Goal: Book appointment/travel/reservation

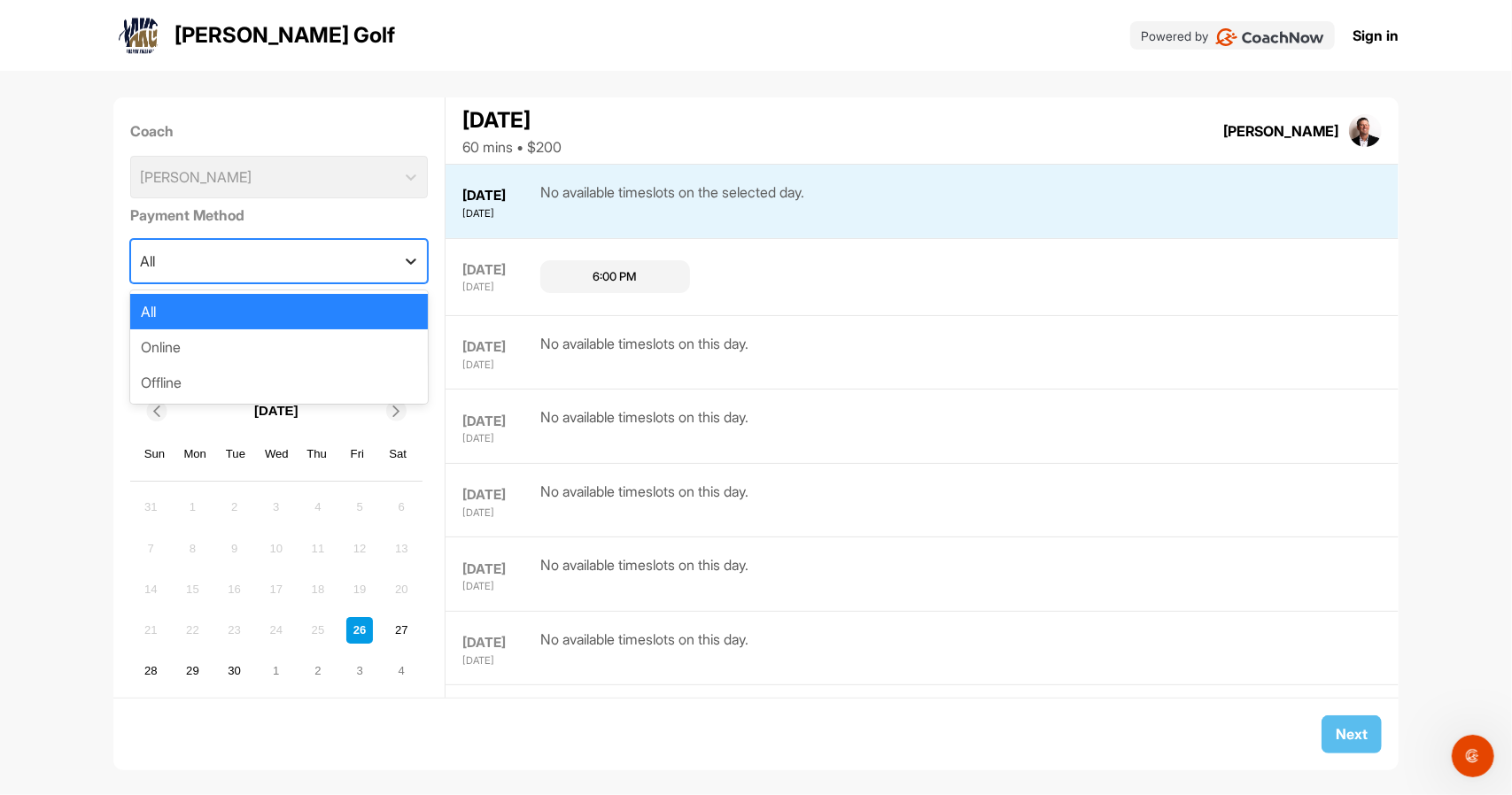
click at [403, 258] on icon at bounding box center [412, 262] width 18 height 18
click at [403, 261] on icon at bounding box center [412, 262] width 18 height 18
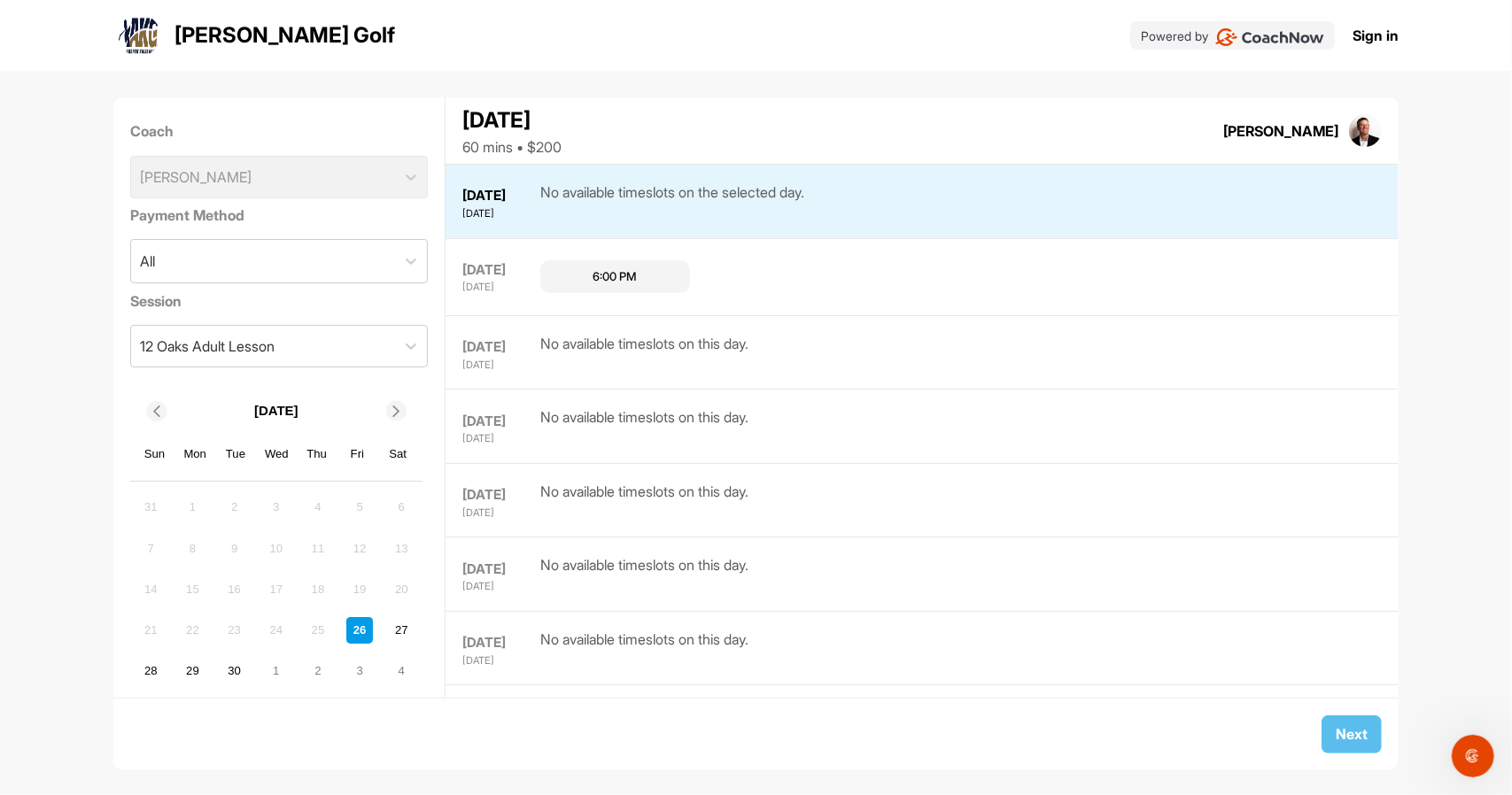
click at [401, 407] on icon at bounding box center [396, 411] width 12 height 12
click at [230, 543] on div "4" at bounding box center [234, 548] width 26 height 26
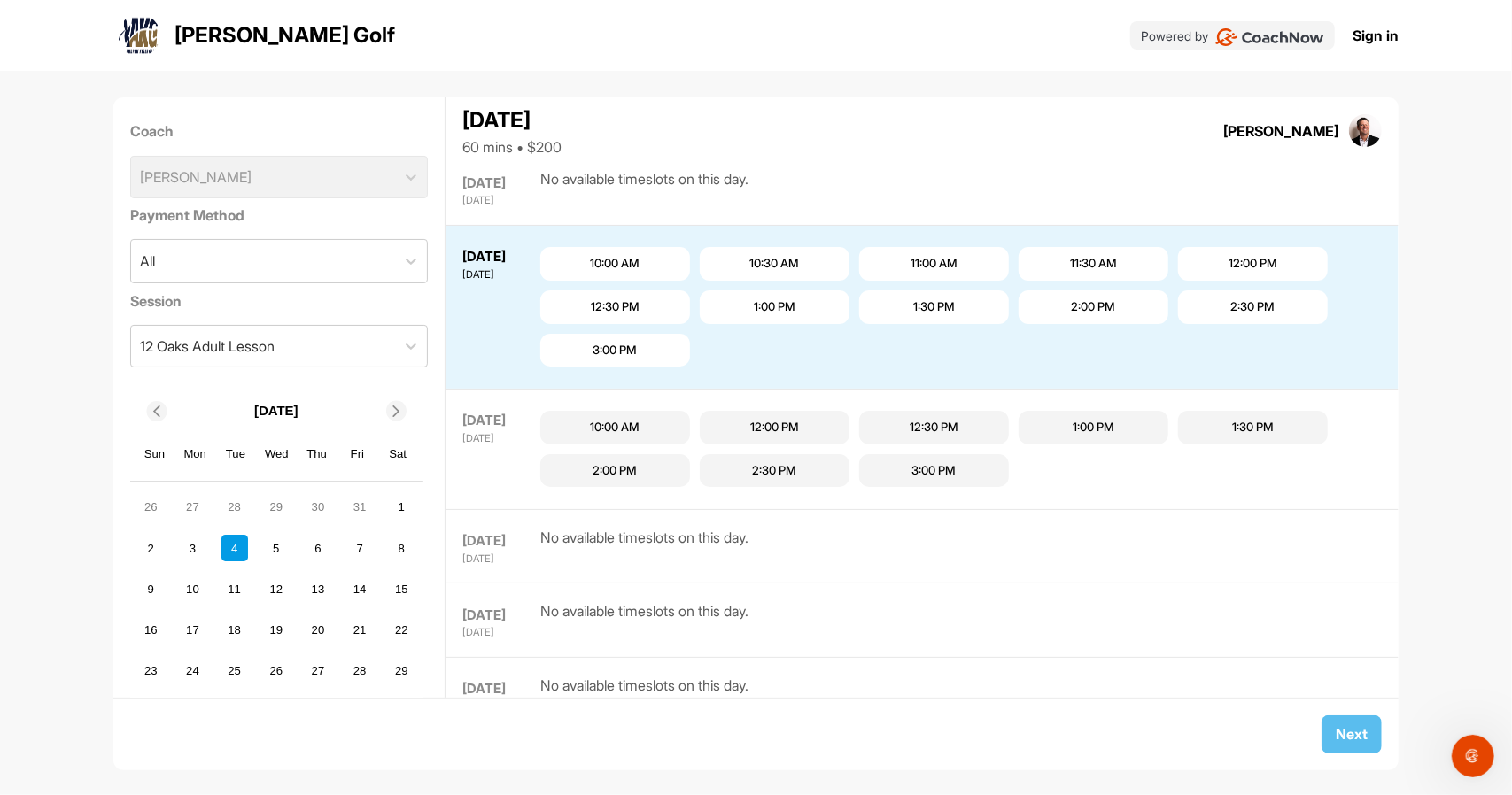
scroll to position [1871, 0]
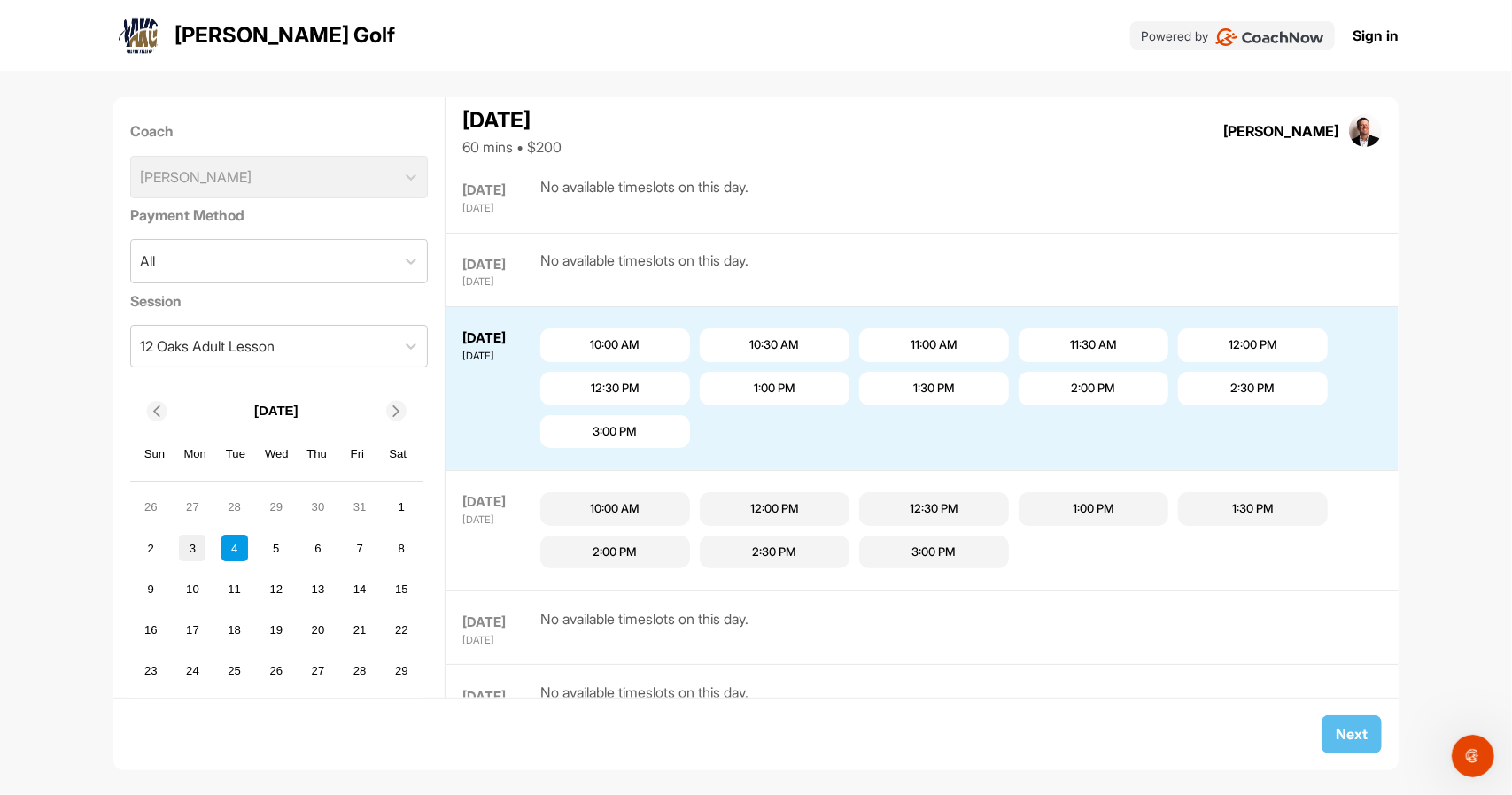
click at [190, 551] on div "3" at bounding box center [191, 548] width 26 height 26
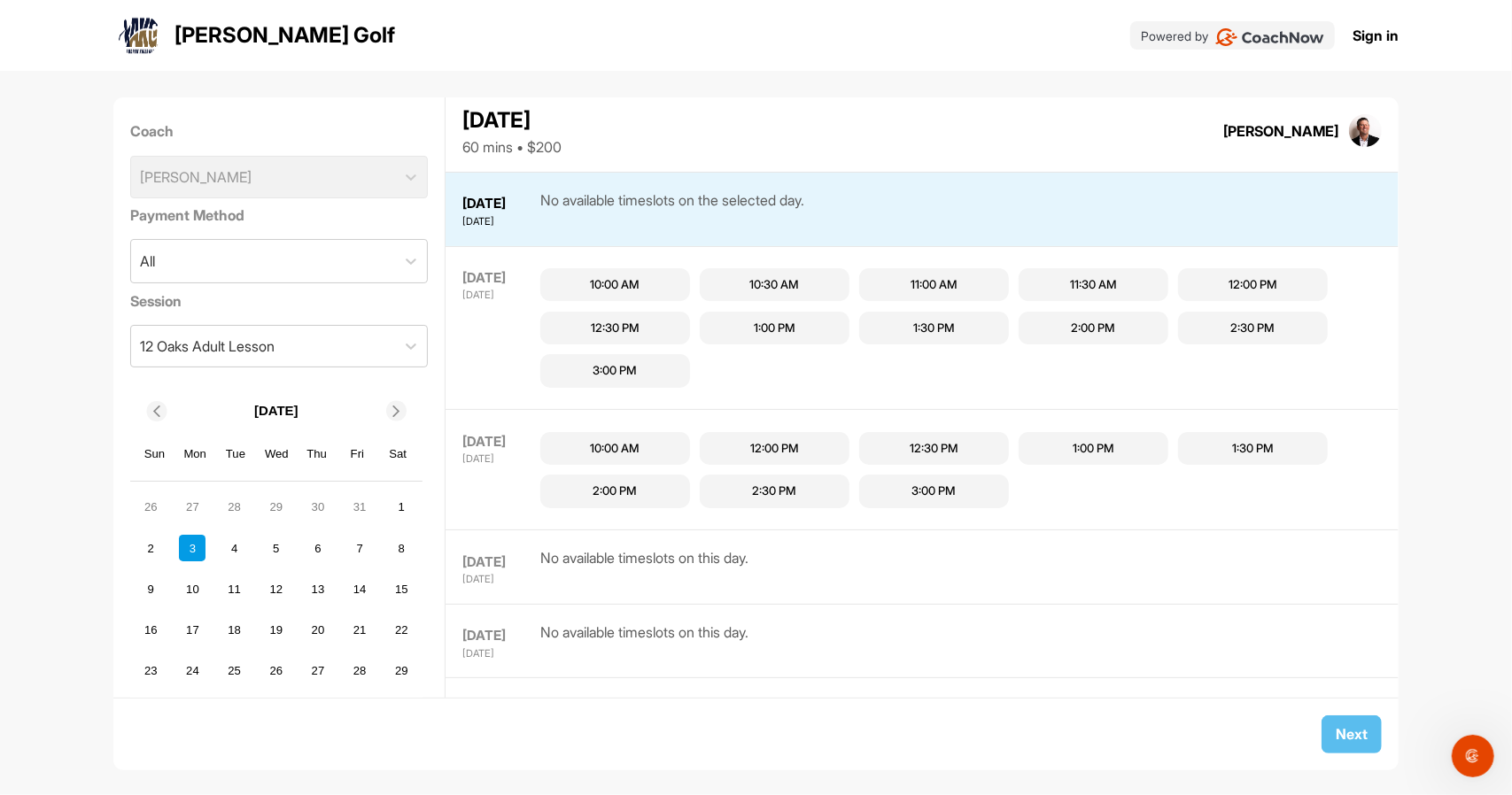
scroll to position [827, 0]
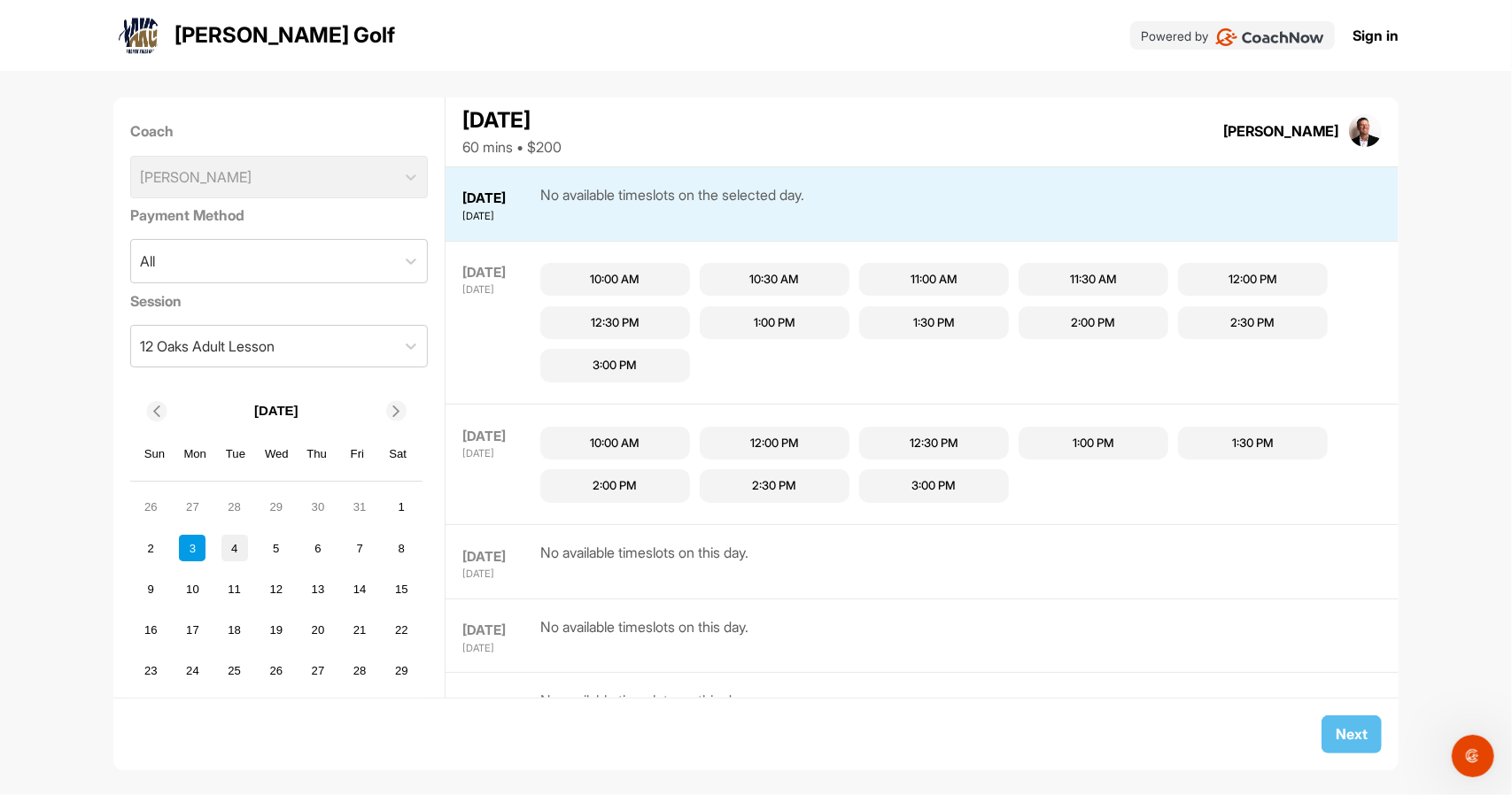
click at [231, 550] on div "4" at bounding box center [234, 548] width 26 height 26
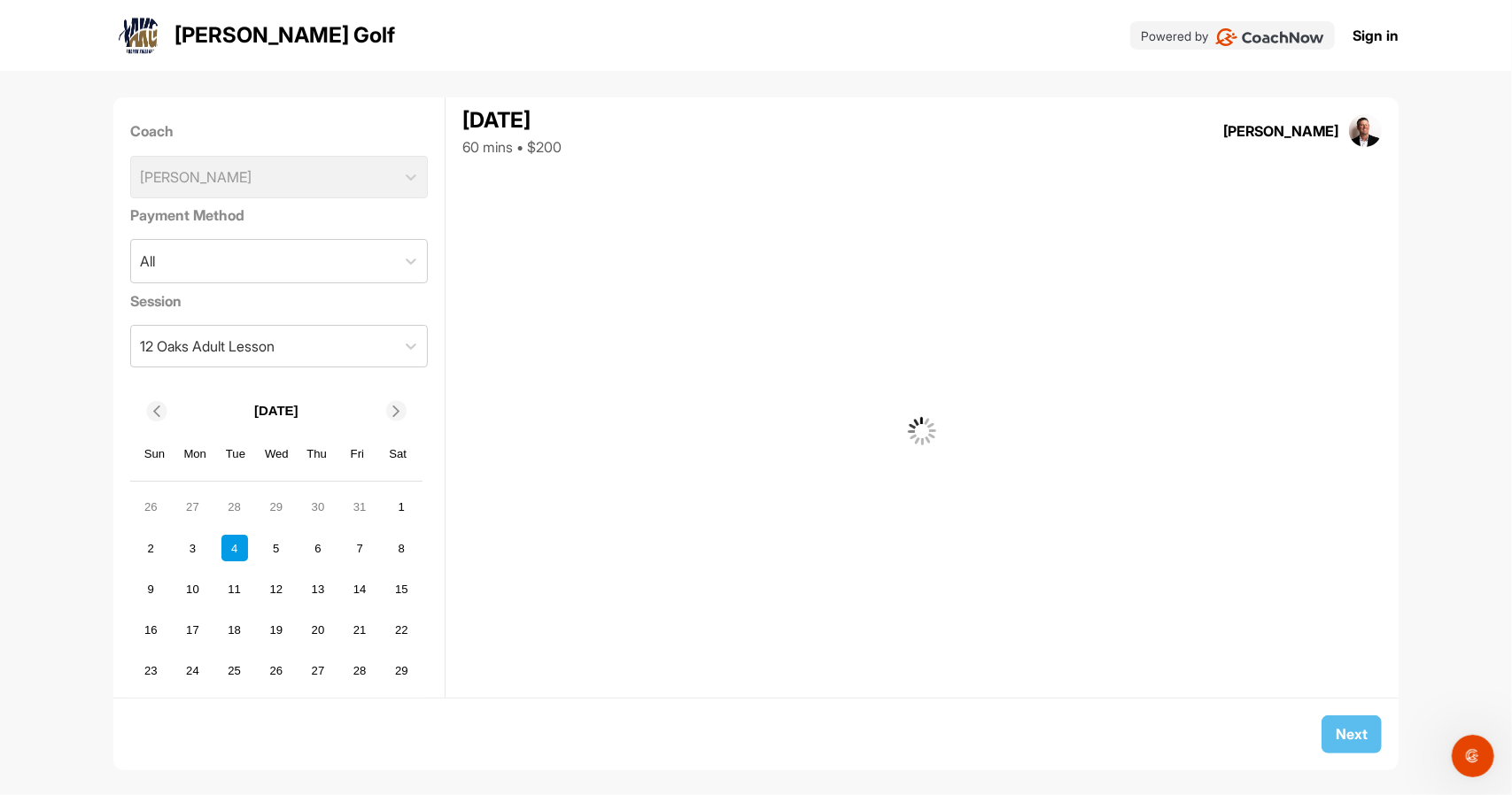
scroll to position [0, 0]
